Goal: Task Accomplishment & Management: Use online tool/utility

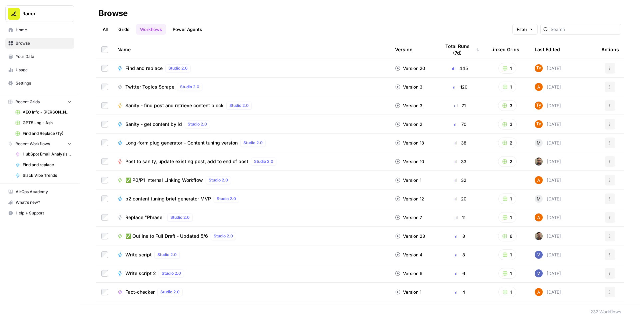
click at [182, 184] on span "✅ P0/P1 Internal Linking Workflow" at bounding box center [164, 180] width 78 height 7
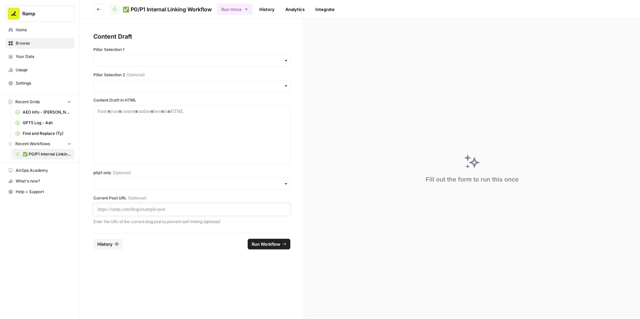
click at [180, 213] on p at bounding box center [192, 209] width 188 height 7
click at [173, 187] on input "p0p1 only (Optional)" at bounding box center [192, 184] width 188 height 7
click at [141, 249] on div "Yes" at bounding box center [208, 249] width 182 height 13
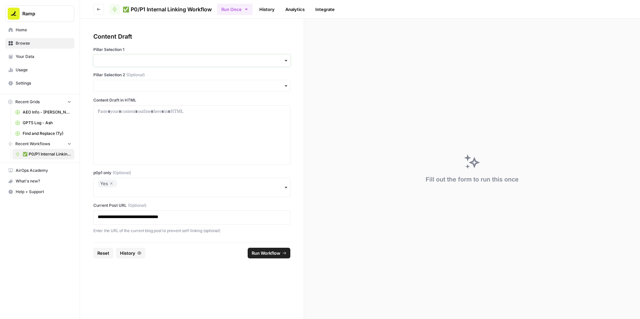
click at [180, 64] on input "Pillar Selection 1" at bounding box center [192, 60] width 188 height 7
click at [162, 102] on div "Accounts Payable" at bounding box center [208, 95] width 182 height 13
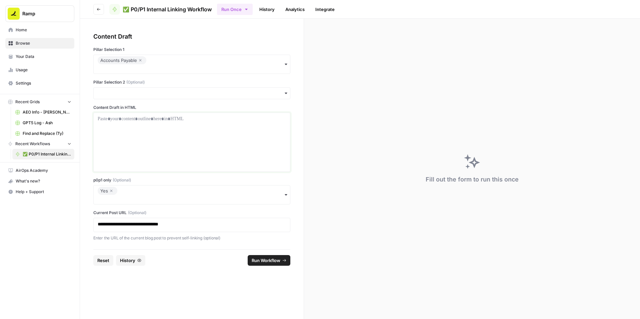
click at [152, 156] on div at bounding box center [192, 142] width 188 height 53
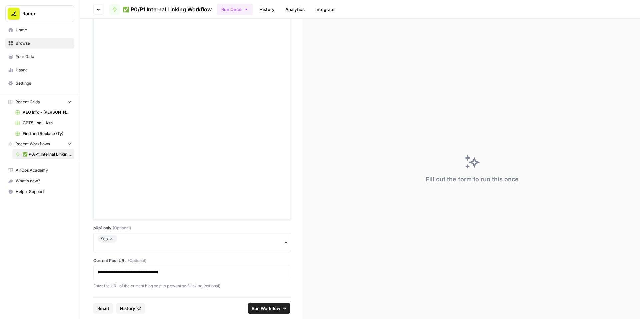
scroll to position [3480, 0]
click at [276, 305] on span "Run Workflow" at bounding box center [266, 308] width 29 height 7
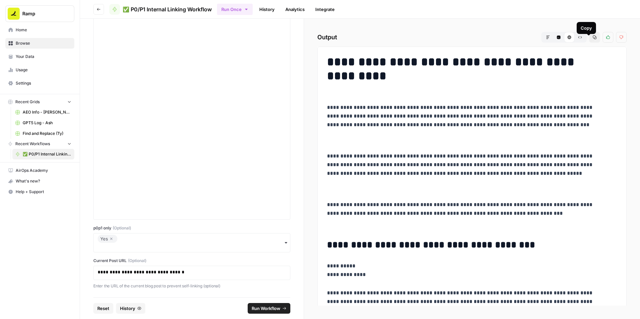
click at [593, 39] on icon "button" at bounding box center [595, 37] width 4 height 4
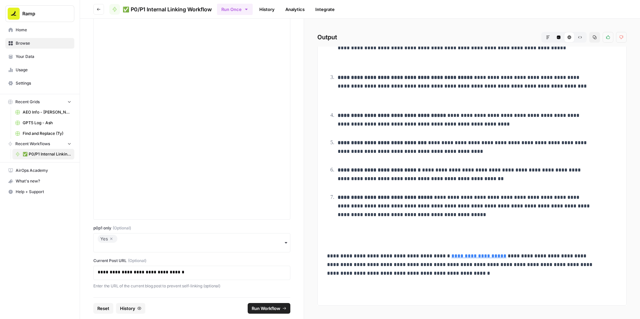
scroll to position [4212, 0]
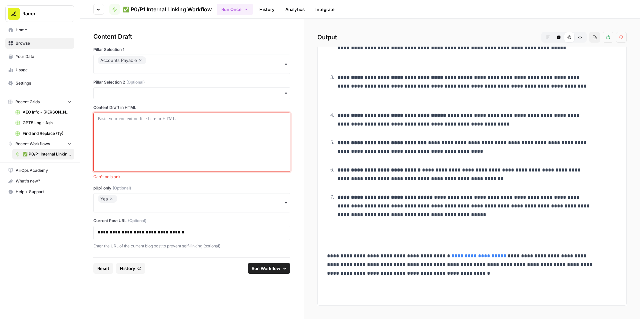
scroll to position [23, 0]
click at [113, 203] on icon "button" at bounding box center [111, 199] width 4 height 8
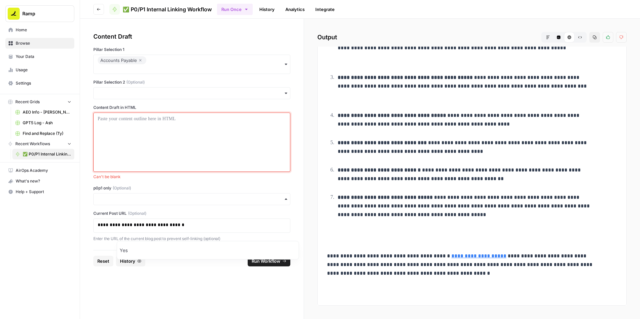
click at [138, 154] on div at bounding box center [192, 142] width 188 height 53
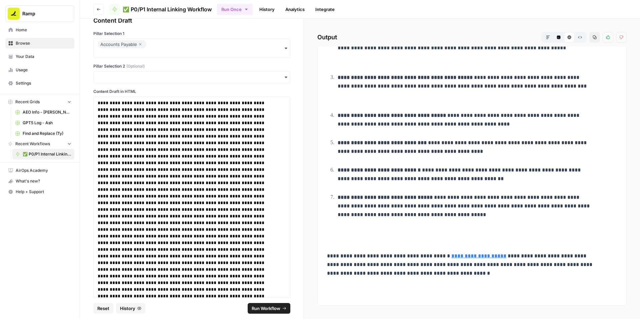
click at [275, 305] on span "Run Workflow" at bounding box center [266, 308] width 29 height 7
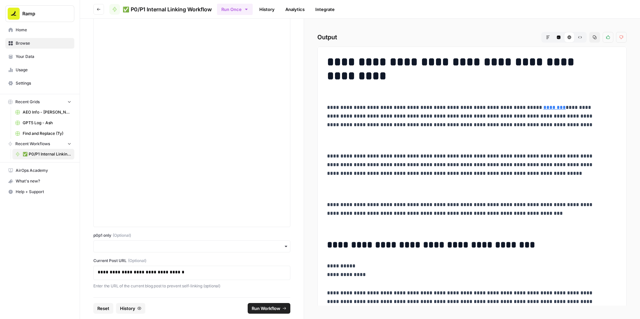
scroll to position [3514, 0]
click at [593, 39] on icon "button" at bounding box center [595, 37] width 4 height 4
